Goal: Task Accomplishment & Management: Use online tool/utility

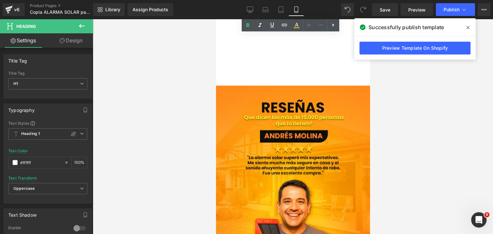
scroll to position [905, 0]
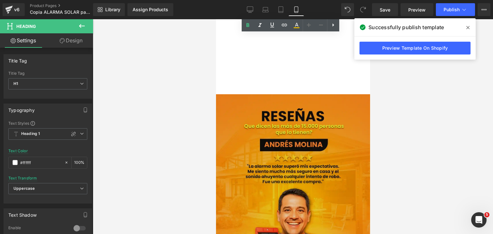
click at [335, 151] on img at bounding box center [293, 190] width 154 height 192
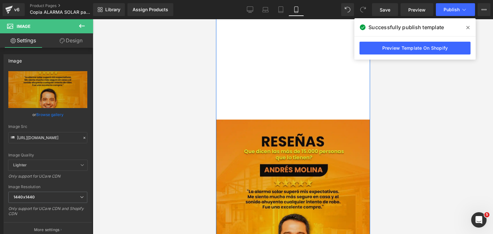
scroll to position [873, 0]
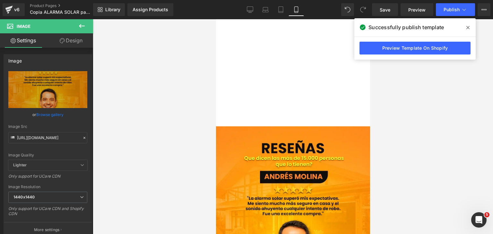
click at [80, 24] on icon at bounding box center [82, 26] width 8 height 8
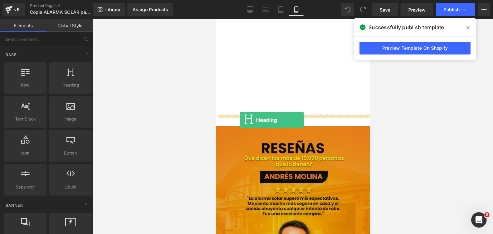
drag, startPoint x: 280, startPoint y: 109, endPoint x: 239, endPoint y: 120, distance: 42.6
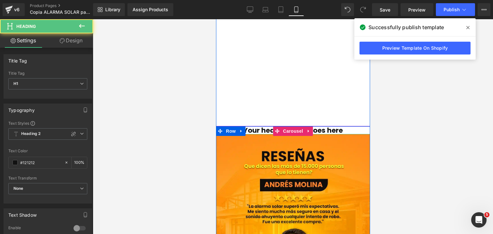
click at [328, 126] on h1 "Your heading text goes here" at bounding box center [293, 130] width 154 height 8
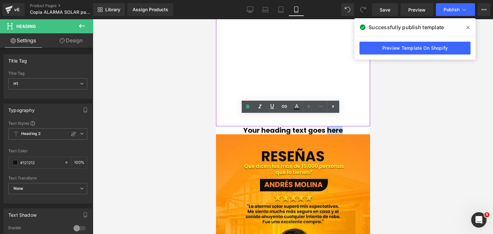
click at [328, 126] on h1 "Your heading text goes here" at bounding box center [293, 130] width 154 height 8
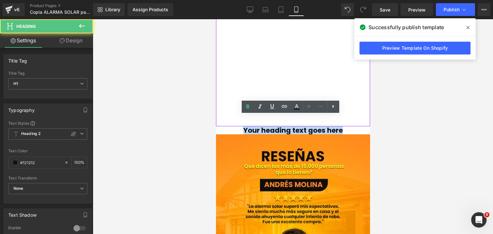
click at [328, 126] on h1 "Your heading text goes here" at bounding box center [293, 130] width 154 height 8
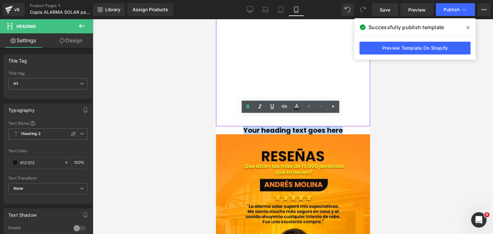
paste div
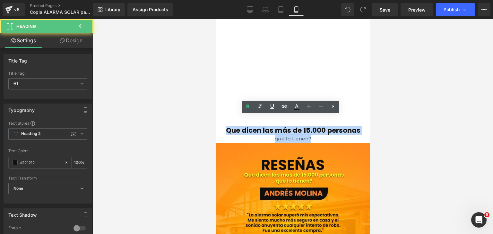
drag, startPoint x: 308, startPoint y: 128, endPoint x: 220, endPoint y: 122, distance: 88.1
click at [220, 126] on div "Que dicen las más de 15.000 personas que lo tienen?" at bounding box center [293, 134] width 154 height 17
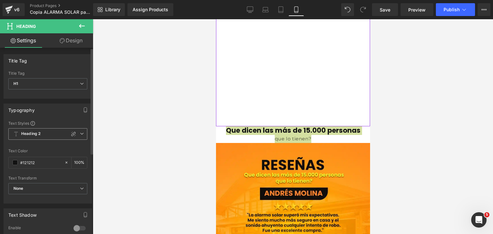
click at [41, 132] on span "Heading 2" at bounding box center [47, 134] width 79 height 12
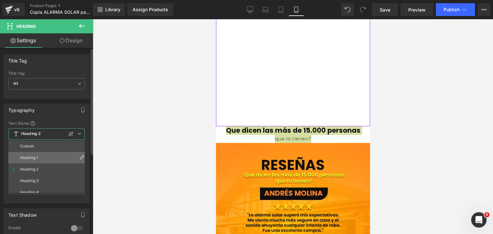
click at [37, 157] on div "Heading 1" at bounding box center [29, 158] width 18 height 4
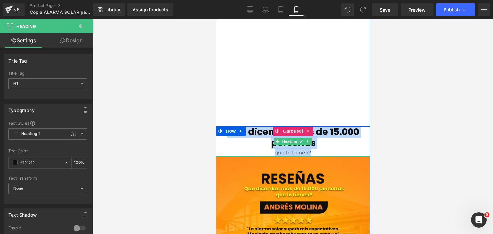
click at [283, 148] on div "que lo tienen?" at bounding box center [293, 152] width 154 height 9
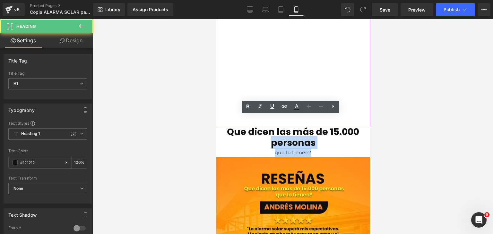
drag, startPoint x: 311, startPoint y: 139, endPoint x: 269, endPoint y: 138, distance: 42.0
click at [269, 138] on div "Que dicen las más de 15.000 personas que lo tienen?" at bounding box center [293, 141] width 154 height 30
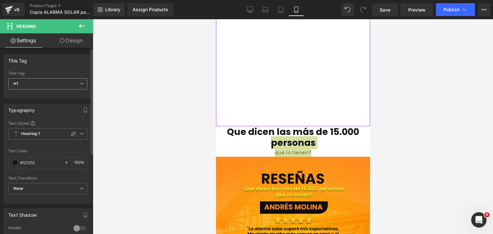
click at [39, 83] on span "H1" at bounding box center [47, 83] width 79 height 11
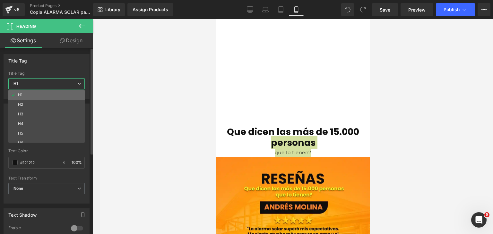
click at [36, 97] on li "H1" at bounding box center [47, 95] width 79 height 10
type input "100"
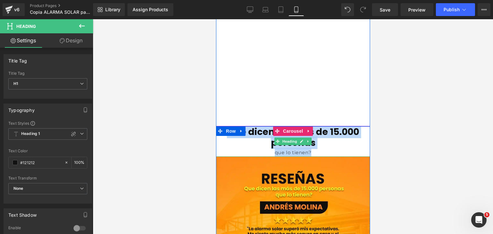
click at [282, 137] on h1 "Que dicen las más de 15.000 personas" at bounding box center [293, 137] width 154 height 22
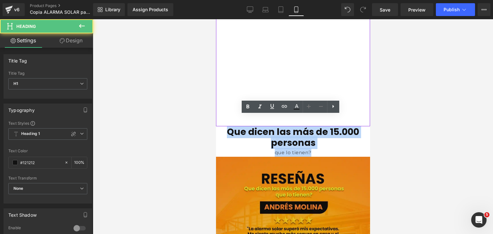
click at [216, 19] on div at bounding box center [216, 19] width 0 height 0
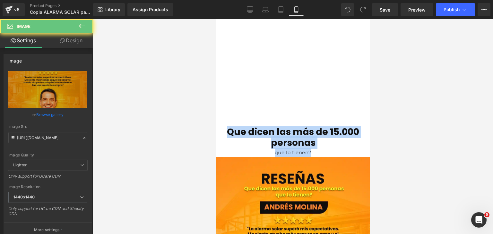
click at [308, 148] on div "que lo tienen?" at bounding box center [293, 152] width 154 height 9
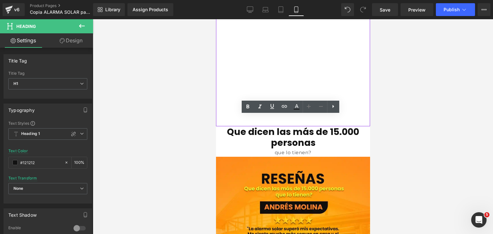
click at [310, 148] on div "que lo tienen?" at bounding box center [293, 152] width 154 height 9
drag, startPoint x: 310, startPoint y: 143, endPoint x: 270, endPoint y: 140, distance: 39.5
click at [270, 148] on div "que lo tienen?" at bounding box center [293, 152] width 154 height 9
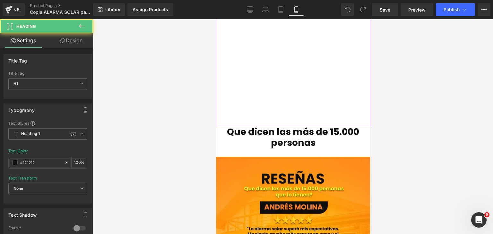
click at [317, 135] on h1 "Que dicen las más de 15.000 personas" at bounding box center [293, 137] width 154 height 22
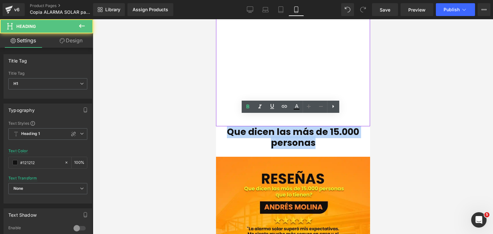
drag, startPoint x: 315, startPoint y: 132, endPoint x: 227, endPoint y: 122, distance: 88.5
click at [227, 126] on h1 "Que dicen las más de 15.000 personas" at bounding box center [293, 137] width 154 height 22
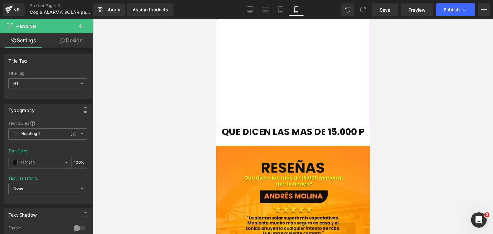
scroll to position [0, 2]
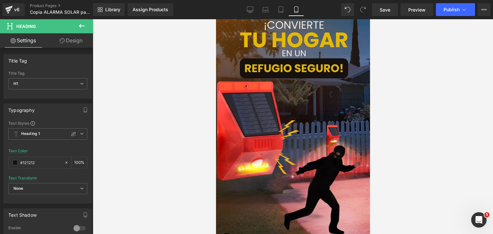
scroll to position [552, 0]
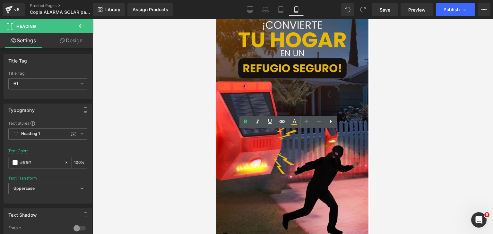
click at [391, 153] on div at bounding box center [293, 126] width 400 height 215
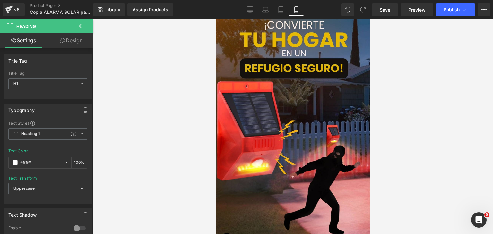
scroll to position [873, 0]
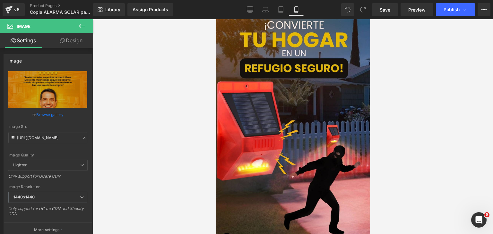
click at [389, 141] on div at bounding box center [293, 126] width 400 height 215
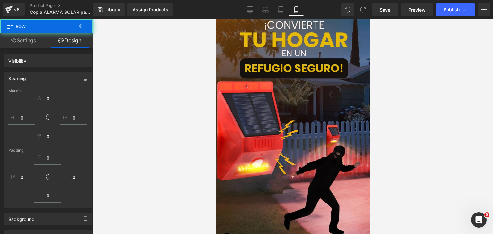
click at [405, 121] on div at bounding box center [293, 126] width 400 height 215
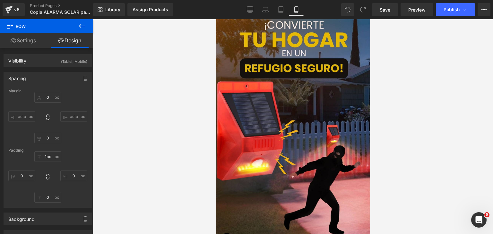
type input "0px"
drag, startPoint x: 317, startPoint y: 117, endPoint x: 320, endPoint y: 132, distance: 16.0
click at [386, 118] on div at bounding box center [293, 126] width 400 height 215
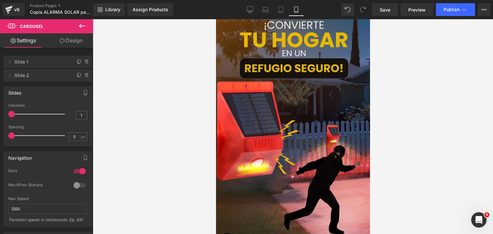
scroll to position [1047, 0]
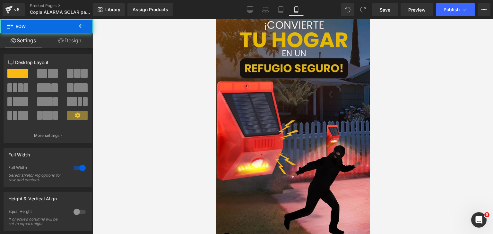
drag, startPoint x: 299, startPoint y: 163, endPoint x: 302, endPoint y: 153, distance: 10.3
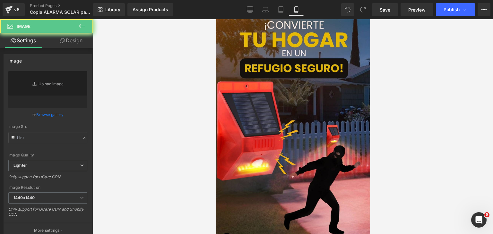
type input "[URL][DOMAIN_NAME]"
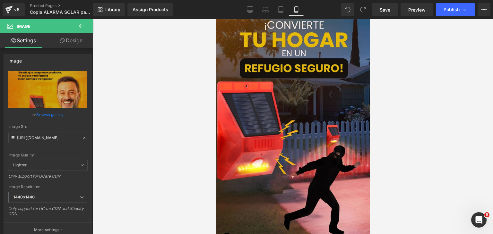
drag, startPoint x: 312, startPoint y: 132, endPoint x: 306, endPoint y: 149, distance: 18.0
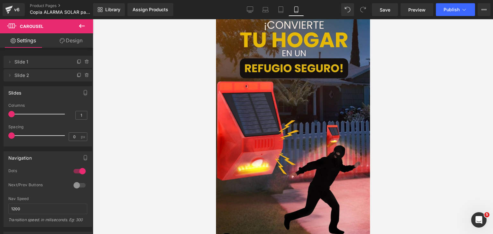
scroll to position [981, 0]
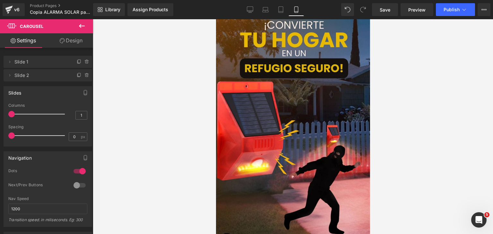
scroll to position [1013, 0]
click at [448, 9] on span "Publish" at bounding box center [451, 9] width 16 height 5
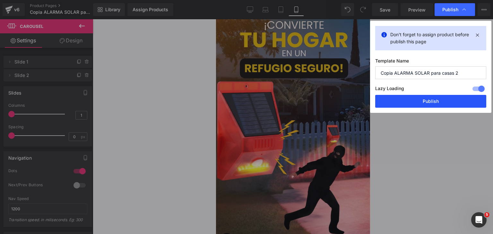
click at [443, 100] on button "Publish" at bounding box center [430, 101] width 111 height 13
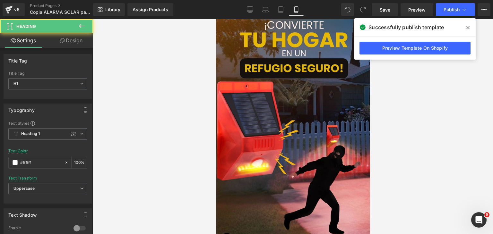
drag, startPoint x: 329, startPoint y: 106, endPoint x: 329, endPoint y: 110, distance: 3.8
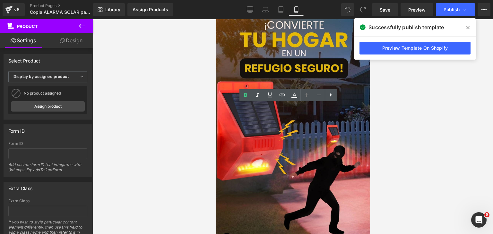
drag, startPoint x: 356, startPoint y: 103, endPoint x: 354, endPoint y: 117, distance: 14.3
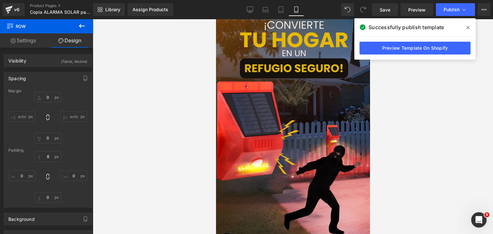
scroll to position [596, 0]
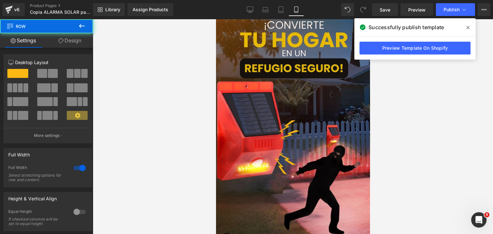
click at [66, 42] on link "Design" at bounding box center [70, 40] width 47 height 14
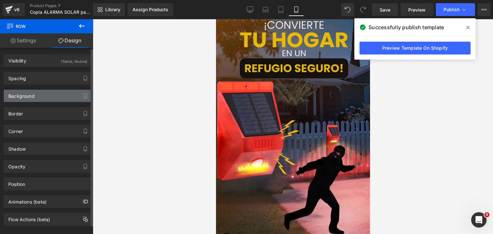
type input "transparent"
type input "0"
click at [38, 95] on div "Background" at bounding box center [48, 96] width 88 height 12
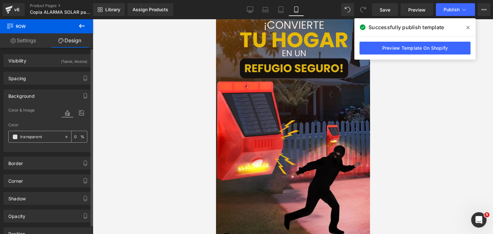
click at [39, 135] on input "transparent" at bounding box center [40, 136] width 41 height 7
click at [15, 136] on span at bounding box center [15, 136] width 5 height 5
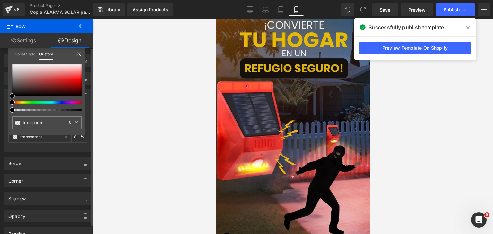
type input "#000000"
type input "100"
type input "#000000"
type input "100"
drag, startPoint x: 13, startPoint y: 102, endPoint x: 94, endPoint y: 103, distance: 81.2
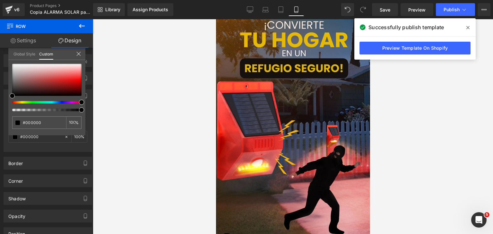
click at [94, 103] on div "Row You are previewing how the Live Preset 0 will restyle your page. You can no…" at bounding box center [246, 122] width 493 height 245
drag, startPoint x: 82, startPoint y: 111, endPoint x: 103, endPoint y: 111, distance: 20.9
click at [99, 111] on div "Row You are previewing how the Live Preset 0 will restyle your page. You can no…" at bounding box center [246, 122] width 493 height 245
click at [140, 115] on div at bounding box center [293, 126] width 400 height 215
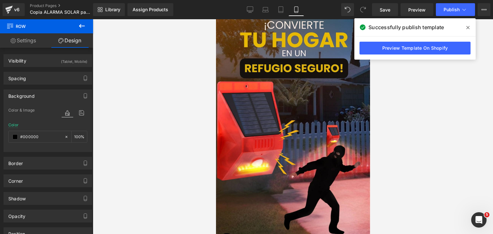
scroll to position [884, 0]
click at [450, 9] on span "Publish" at bounding box center [451, 9] width 16 height 5
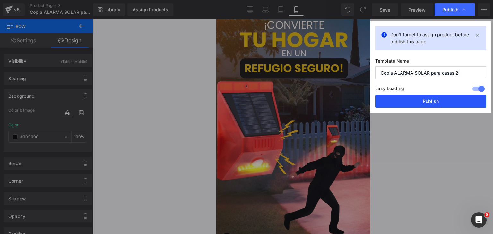
click at [428, 105] on button "Publish" at bounding box center [430, 101] width 111 height 13
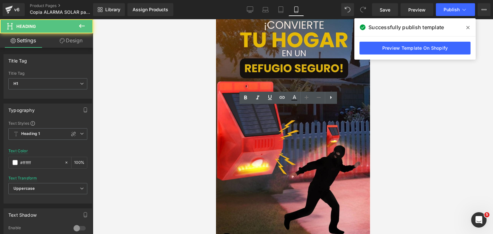
drag, startPoint x: 286, startPoint y: 137, endPoint x: 286, endPoint y: 132, distance: 4.3
drag, startPoint x: 62, startPoint y: 45, endPoint x: 60, endPoint y: 94, distance: 48.8
click at [62, 45] on link "Design" at bounding box center [71, 40] width 47 height 14
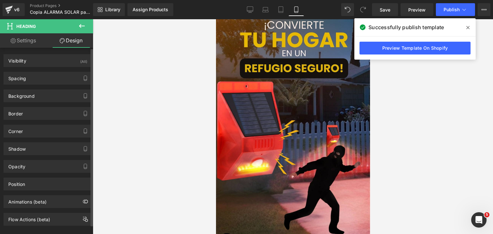
type input "0"
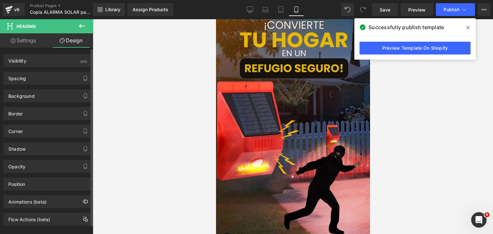
type input "0"
click at [38, 80] on div "Spacing" at bounding box center [48, 78] width 88 height 12
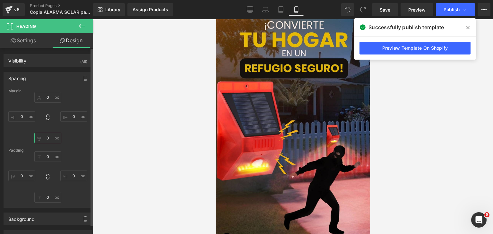
click at [48, 142] on input "0" at bounding box center [47, 138] width 27 height 11
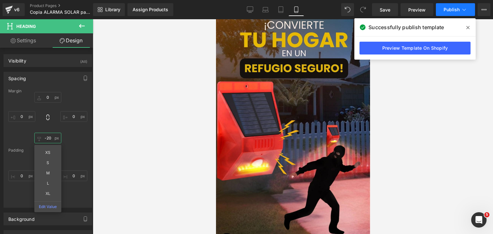
type input "-20"
click at [453, 13] on button "Publish" at bounding box center [455, 9] width 39 height 13
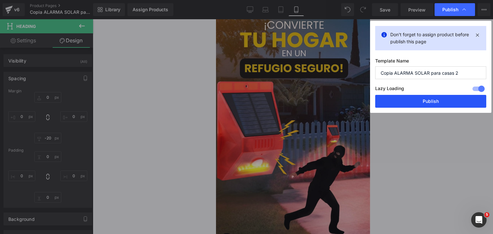
click at [436, 99] on button "Publish" at bounding box center [430, 101] width 111 height 13
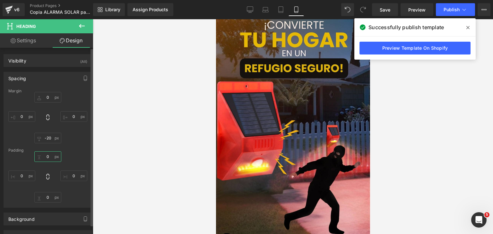
click at [52, 159] on input "0" at bounding box center [47, 156] width 27 height 11
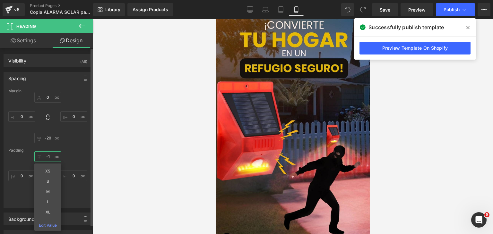
type input "-"
type input "10"
click at [455, 10] on span "Publish" at bounding box center [451, 9] width 16 height 5
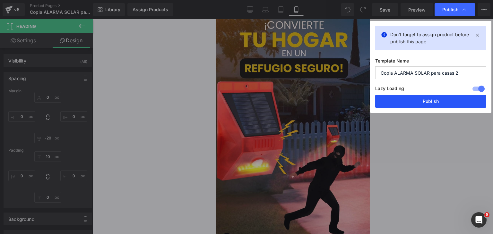
click at [438, 96] on button "Publish" at bounding box center [430, 101] width 111 height 13
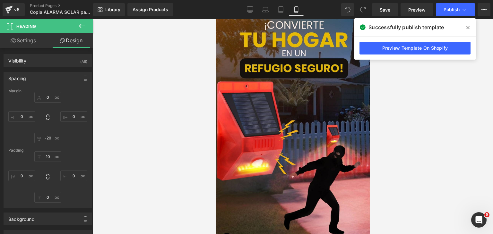
drag, startPoint x: 315, startPoint y: 114, endPoint x: 322, endPoint y: 114, distance: 7.7
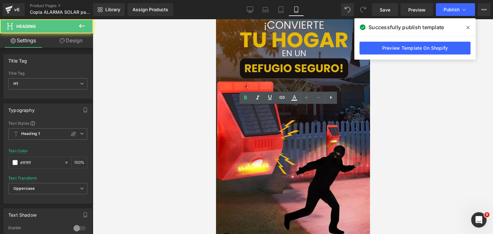
drag, startPoint x: 325, startPoint y: 114, endPoint x: 350, endPoint y: 125, distance: 27.4
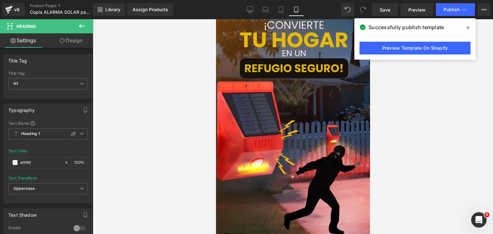
drag, startPoint x: 326, startPoint y: 118, endPoint x: 345, endPoint y: 130, distance: 22.9
click at [293, 100] on icon at bounding box center [294, 98] width 8 height 8
type input "100"
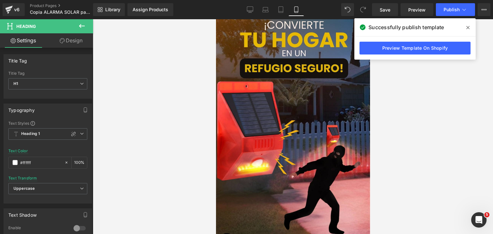
scroll to position [596, 0]
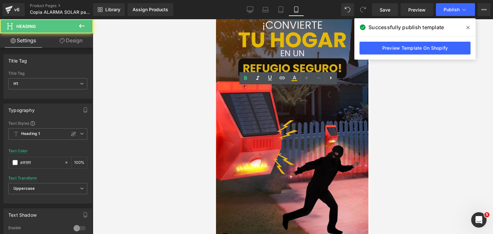
click at [293, 82] on link at bounding box center [294, 78] width 12 height 12
type input "#e7b900"
type input "100"
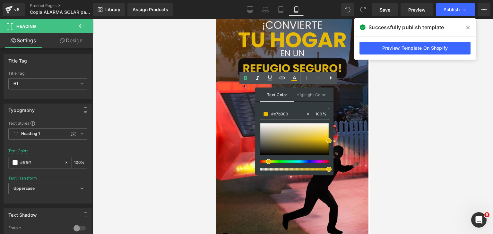
drag, startPoint x: 290, startPoint y: 112, endPoint x: 258, endPoint y: 112, distance: 31.8
click at [258, 112] on div "Text Color Highlight Color rgba(231, 185, 0, 1) #e7b900 100 % transparent trans…" at bounding box center [294, 131] width 78 height 87
click at [383, 112] on div at bounding box center [293, 126] width 400 height 215
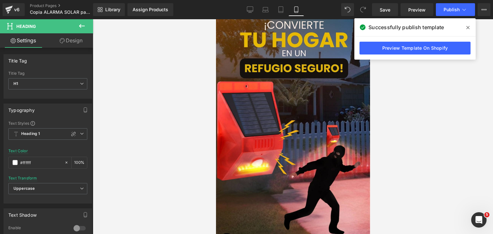
scroll to position [884, 0]
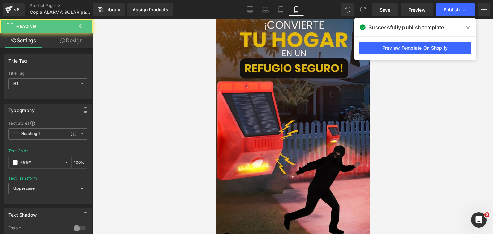
drag, startPoint x: 347, startPoint y: 126, endPoint x: 325, endPoint y: 119, distance: 23.1
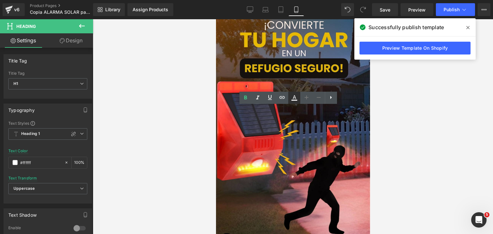
click at [294, 99] on icon at bounding box center [294, 98] width 8 height 8
type input "#ffffff"
type input "100"
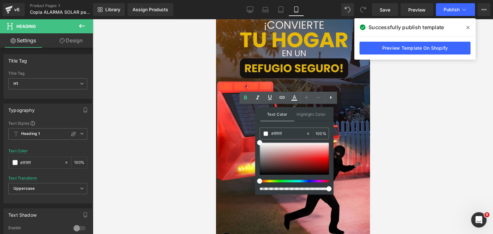
drag, startPoint x: 287, startPoint y: 132, endPoint x: 255, endPoint y: 132, distance: 32.1
click at [255, 132] on div "Text Color Highlight Color rgba(255, 255, 255, 1) #ffffff 100 % transparent tra…" at bounding box center [294, 150] width 78 height 87
paste input "e7b900"
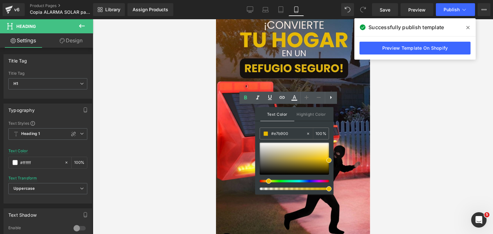
type input "#e7b900"
click at [298, 124] on div "Text Color Highlight Color rgba(231, 185, 0, 1) #e7b900 100 % transparent trans…" at bounding box center [294, 150] width 78 height 87
click at [381, 123] on div at bounding box center [293, 126] width 400 height 215
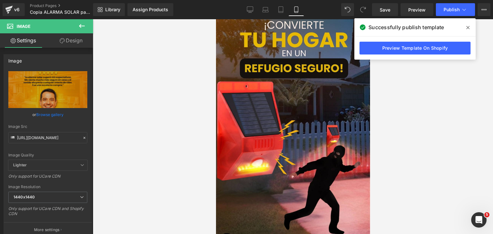
click at [72, 41] on link "Design" at bounding box center [71, 40] width 47 height 14
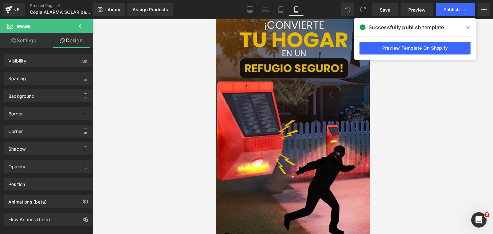
drag, startPoint x: 306, startPoint y: 102, endPoint x: 513, endPoint y: 101, distance: 206.9
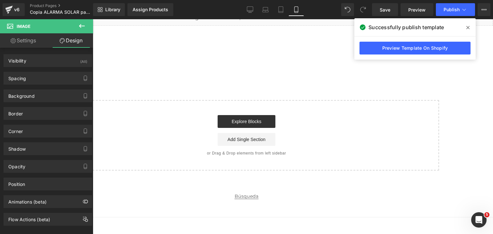
click at [297, 81] on html "Skip to content Image Liquid Row Assign a product and use this template to pres…" at bounding box center [246, 117] width 493 height 234
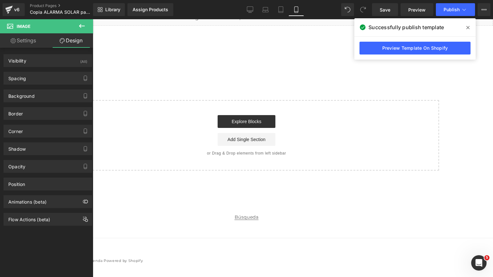
click at [297, 81] on html "Skip to content Image Liquid Row Assign a product and use this template to pres…" at bounding box center [246, 138] width 493 height 277
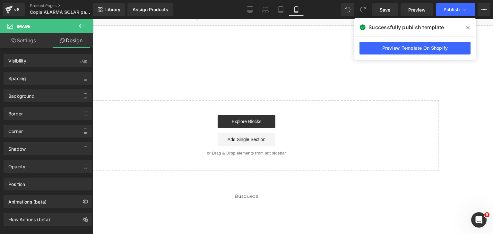
scroll to position [898, 0]
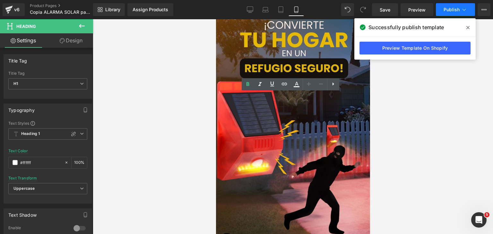
click at [443, 10] on button "Publish" at bounding box center [455, 9] width 39 height 13
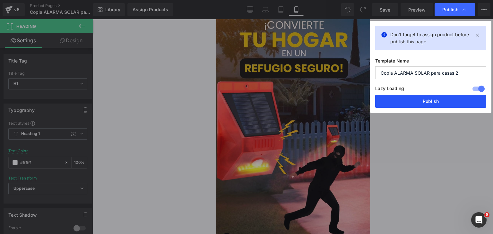
click at [419, 99] on button "Publish" at bounding box center [430, 101] width 111 height 13
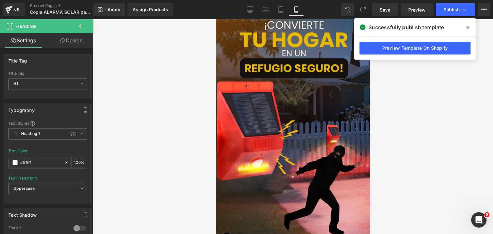
scroll to position [994, 0]
